Goal: Navigation & Orientation: Find specific page/section

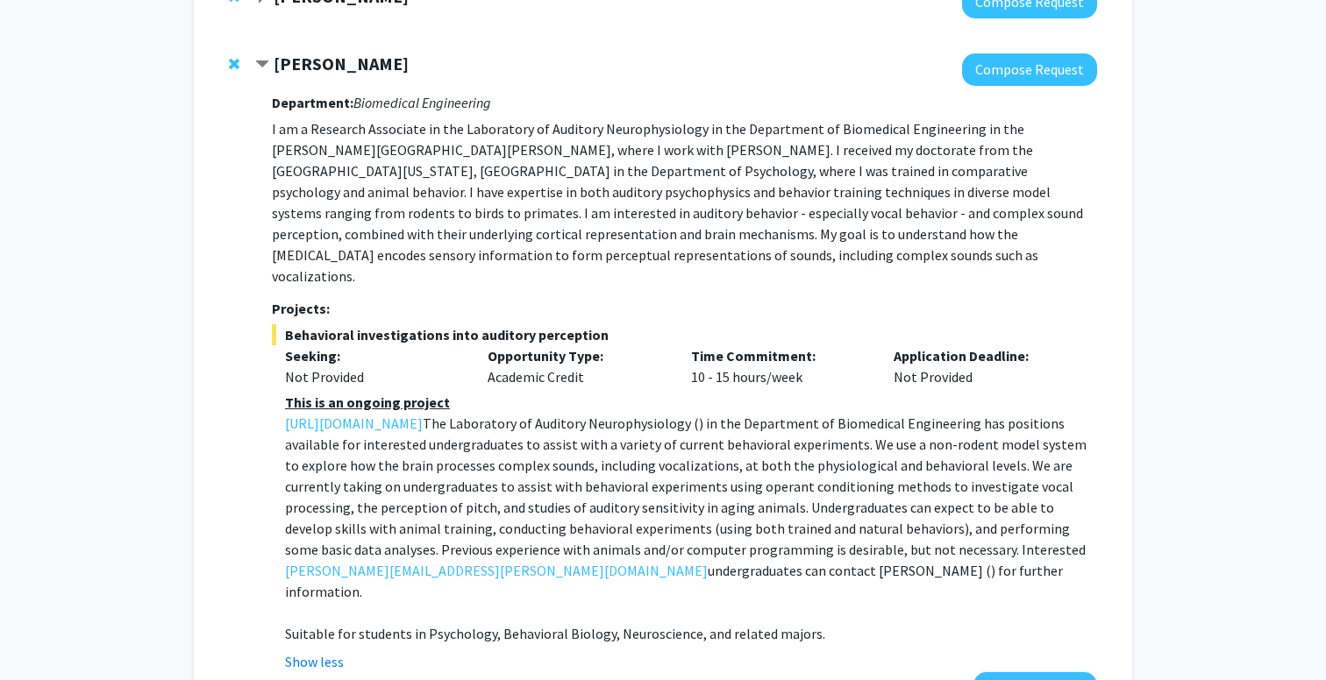
scroll to position [915, 0]
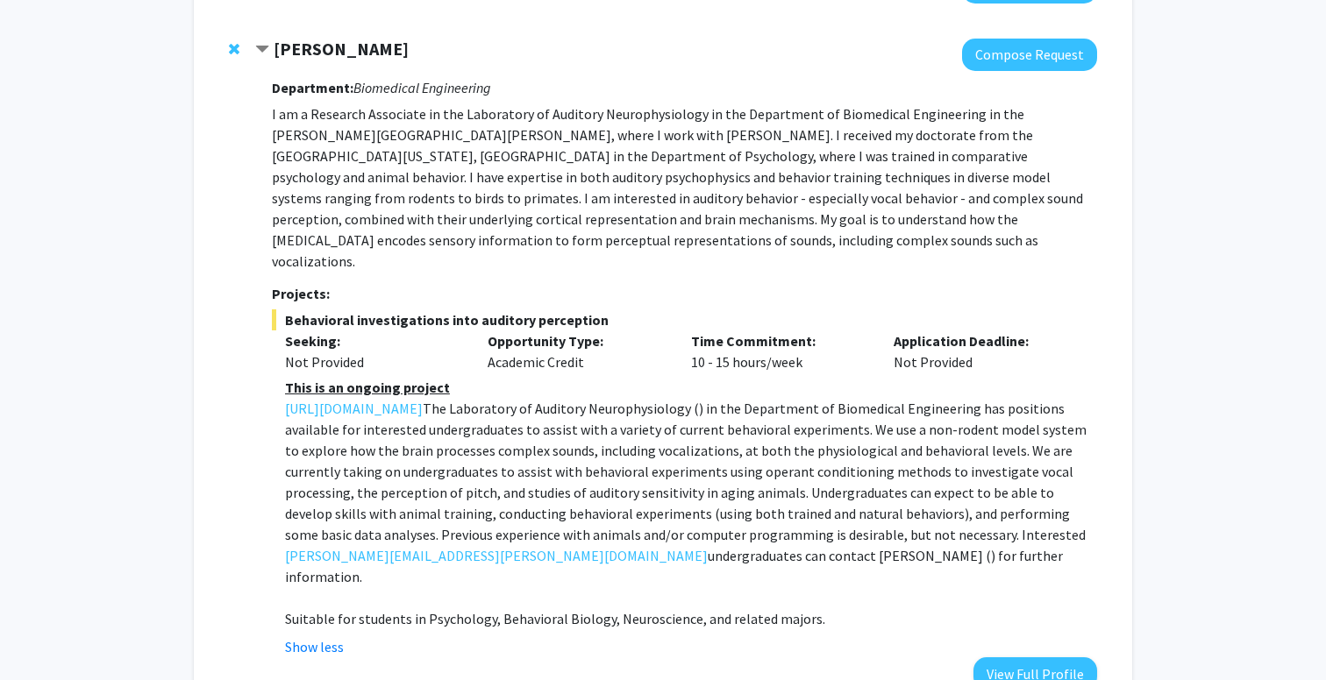
drag, startPoint x: 273, startPoint y: 48, endPoint x: 423, endPoint y: 56, distance: 150.2
click at [423, 56] on div "[PERSON_NAME]" at bounding box center [444, 50] width 379 height 22
copy strong "[PERSON_NAME]"
click at [382, 51] on strong "[PERSON_NAME]" at bounding box center [341, 49] width 135 height 22
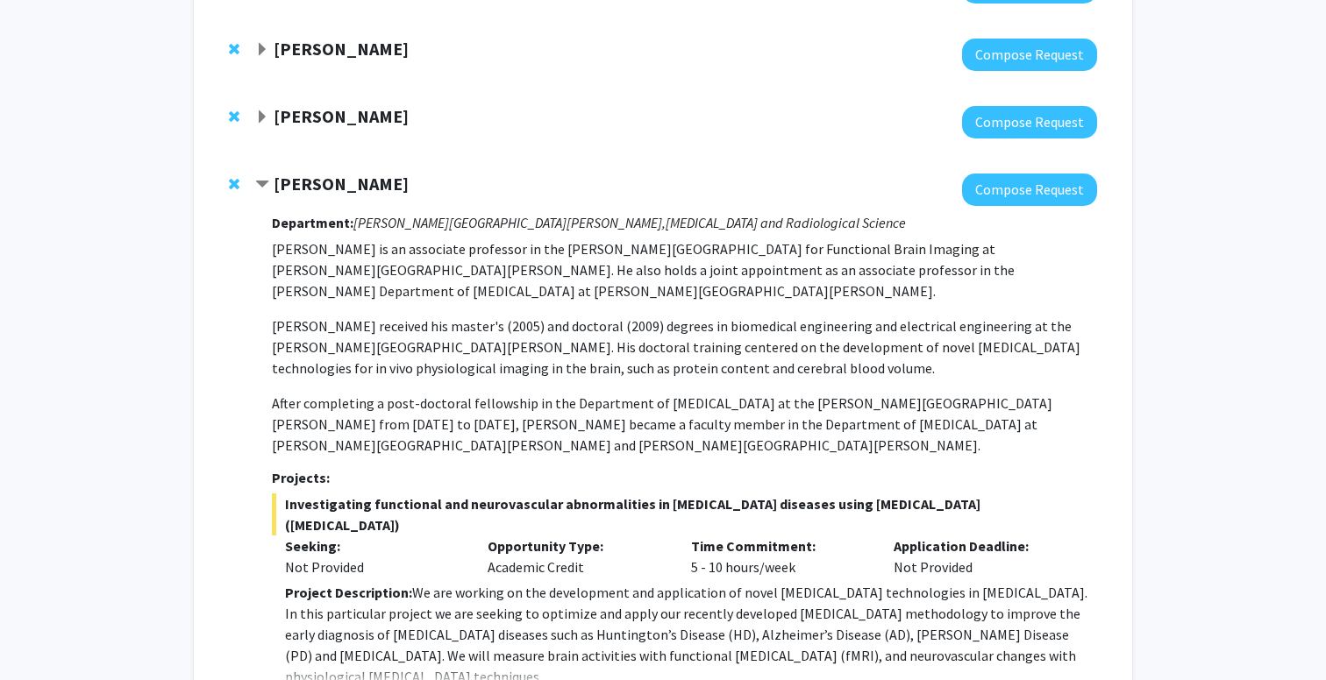
click at [286, 53] on strong "[PERSON_NAME]" at bounding box center [341, 49] width 135 height 22
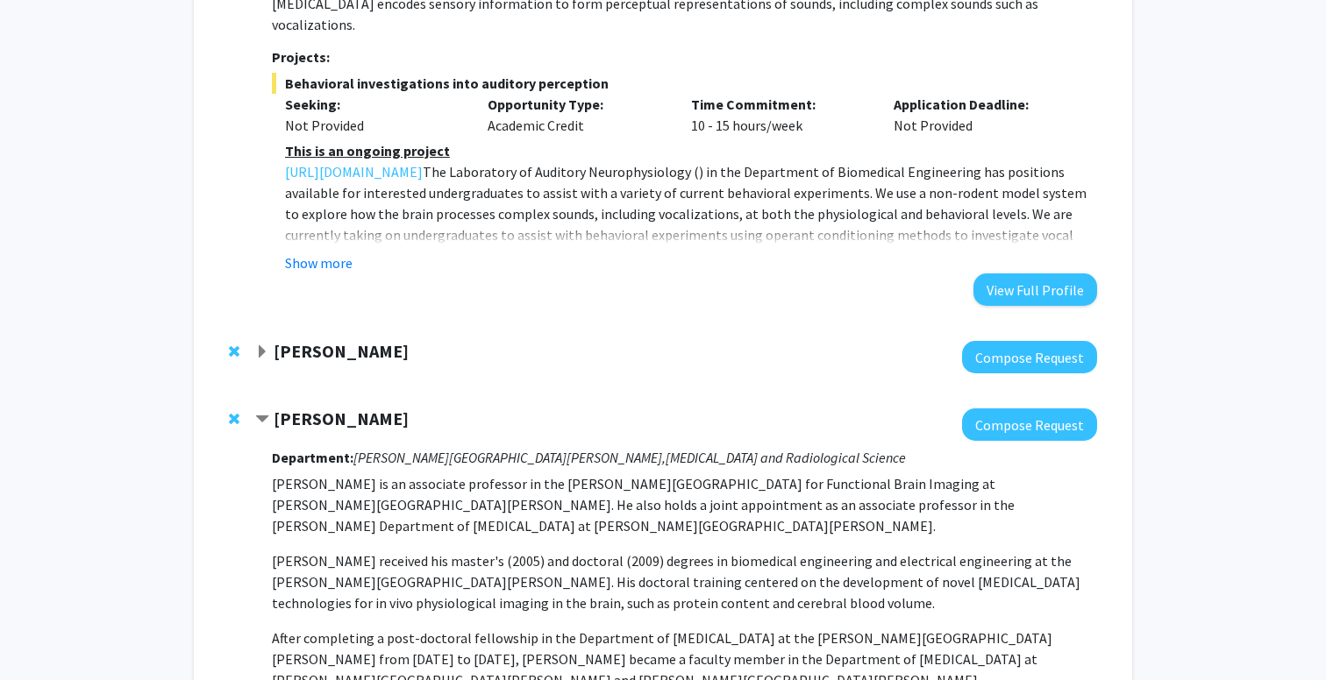
scroll to position [1154, 0]
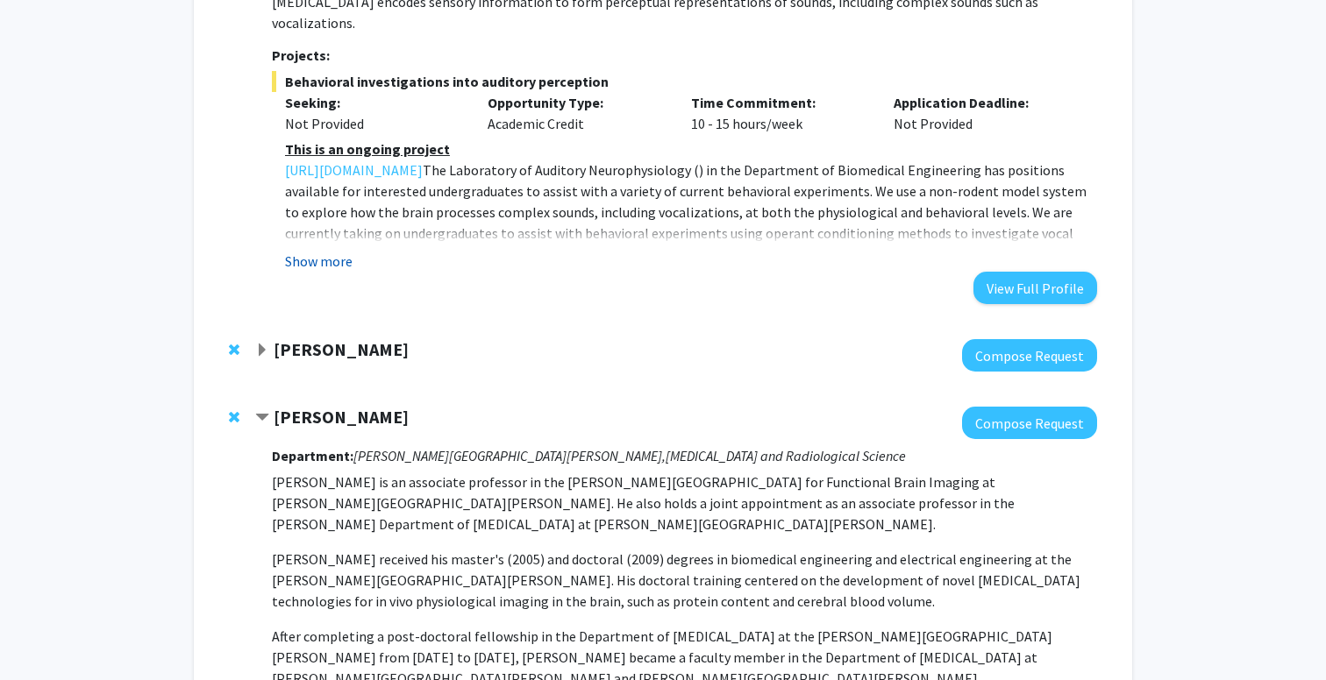
click at [325, 251] on button "Show more" at bounding box center [319, 261] width 68 height 21
click at [325, 236] on span ") in the Department of Biomedical Engineering has positions available for inter…" at bounding box center [685, 243] width 801 height 165
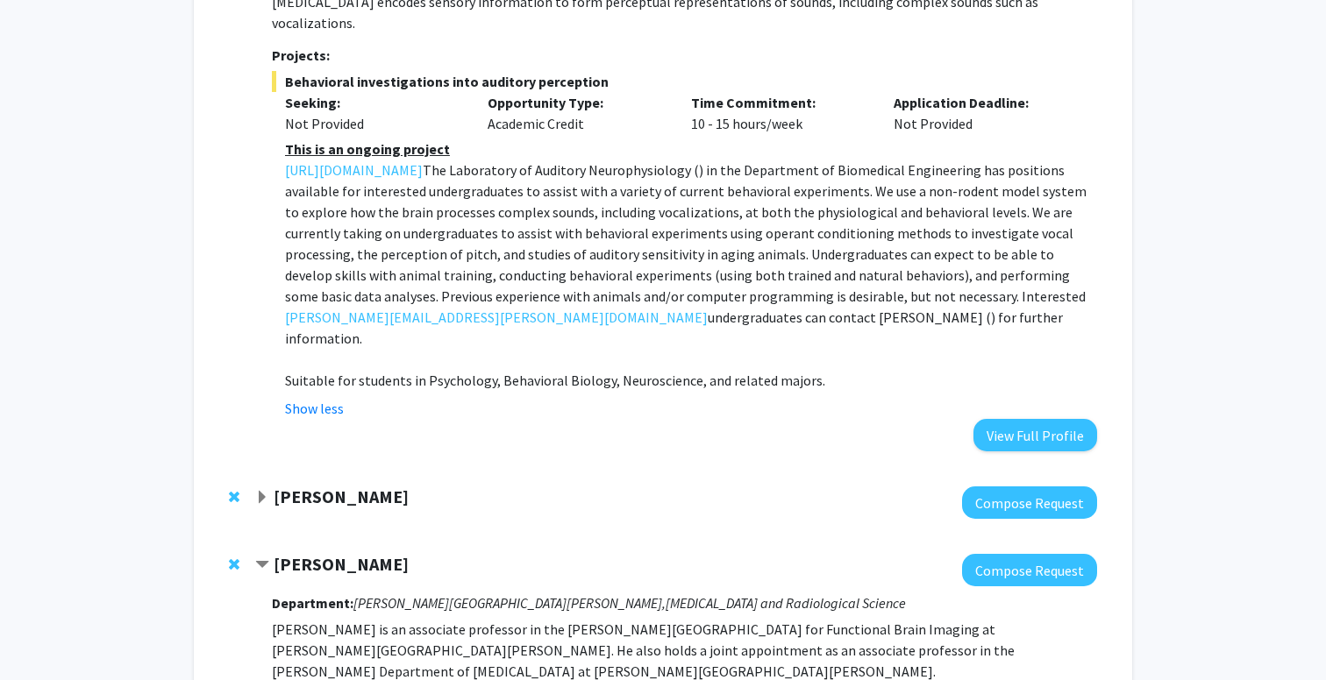
click at [497, 229] on span ") in the Department of Biomedical Engineering has positions available for inter…" at bounding box center [685, 243] width 801 height 165
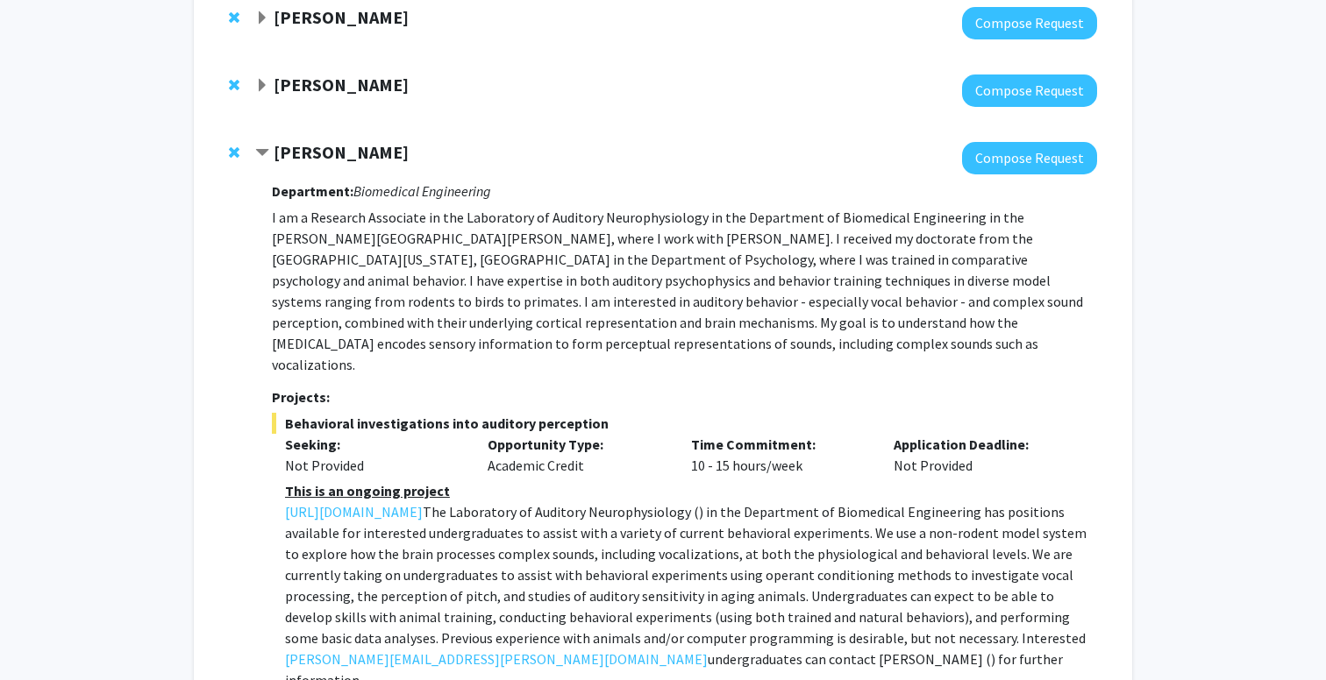
scroll to position [811, 0]
click at [263, 156] on span "Contract Michael Osmanski Bookmark" at bounding box center [262, 154] width 14 height 14
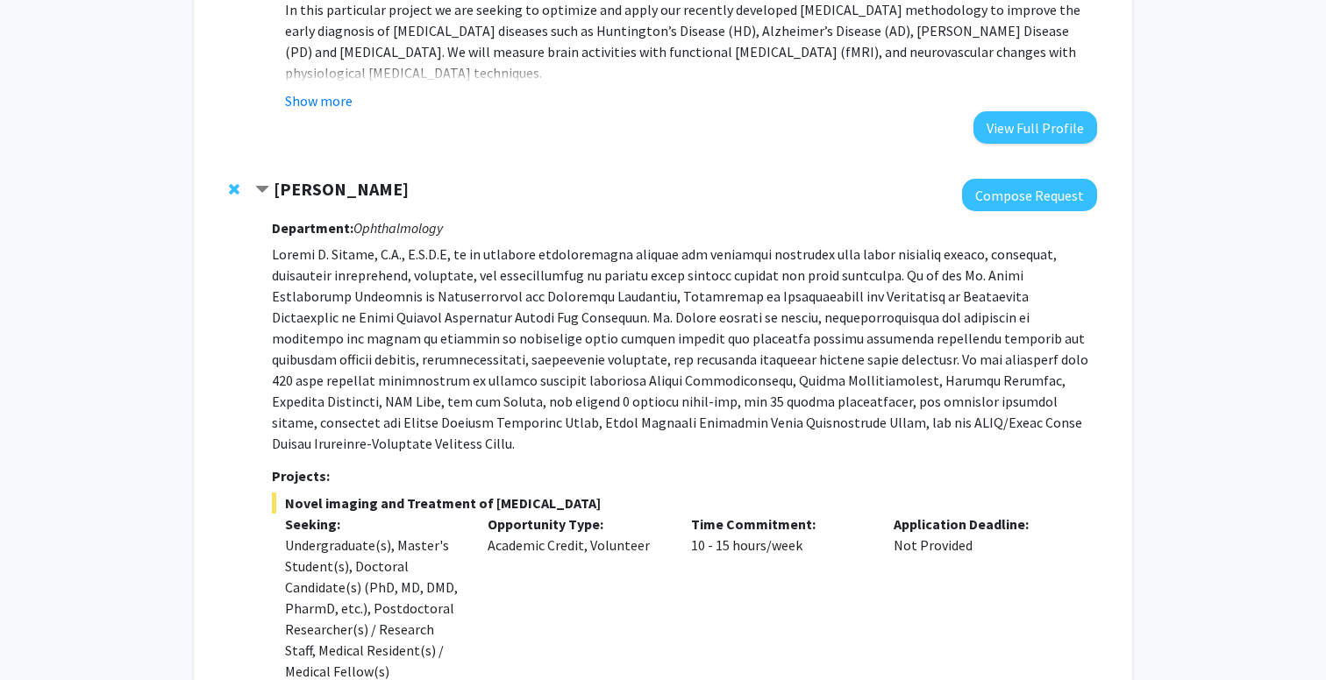
scroll to position [1510, 0]
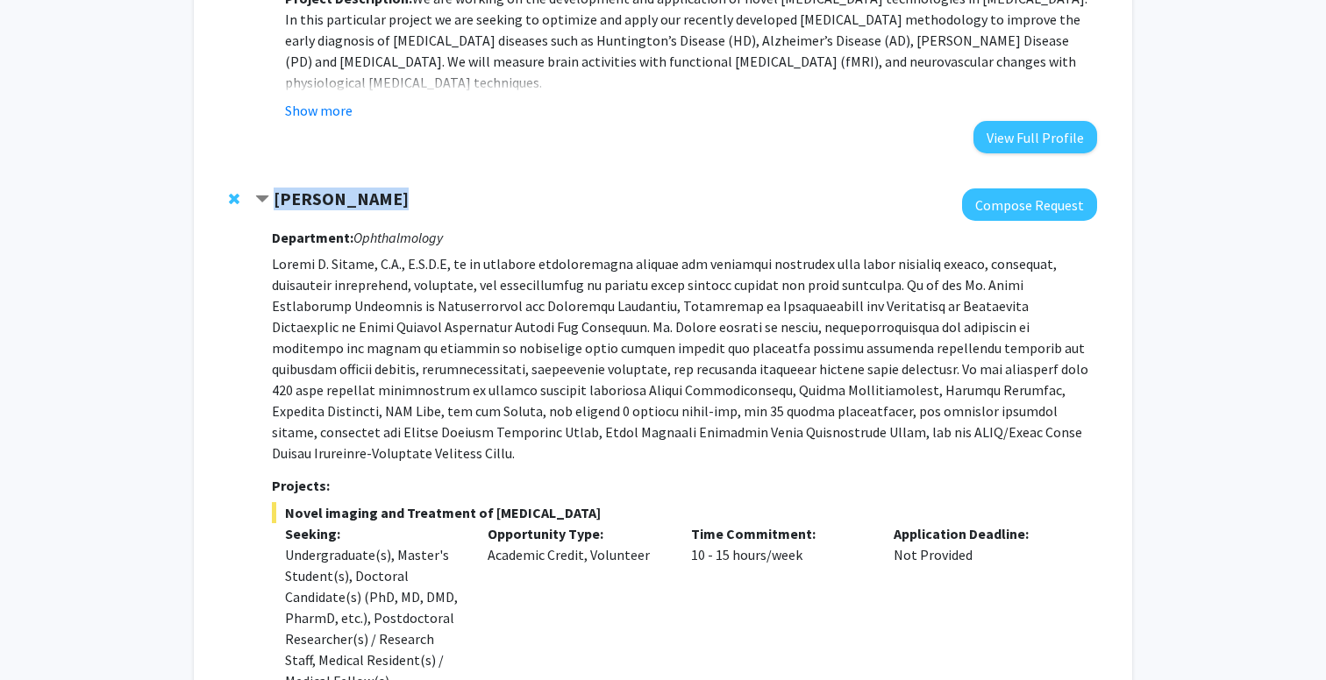
drag, startPoint x: 275, startPoint y: 143, endPoint x: 393, endPoint y: 130, distance: 118.2
click at [393, 189] on div "[PERSON_NAME]" at bounding box center [444, 200] width 379 height 22
copy strong "[PERSON_NAME]"
